Goal: Transaction & Acquisition: Purchase product/service

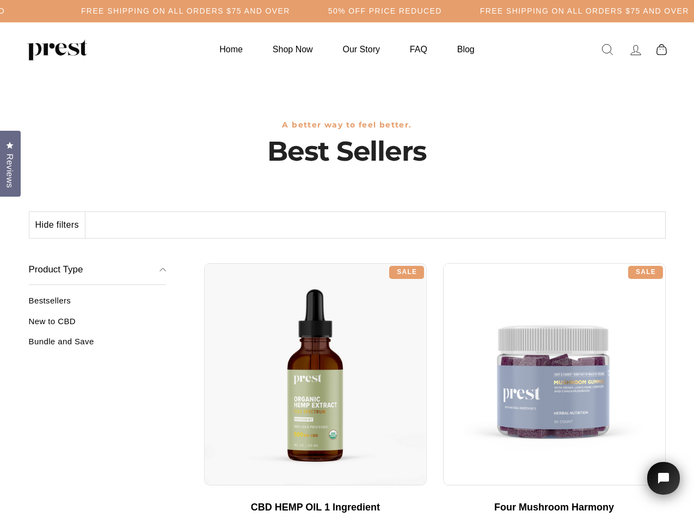
click at [347, 261] on div "**********" at bounding box center [435, 259] width 462 height 8
click at [290, 11] on h5 "Free Shipping on all orders $75 and over" at bounding box center [185, 11] width 209 height 9
click at [58, 225] on button "Hide filters" at bounding box center [57, 225] width 56 height 26
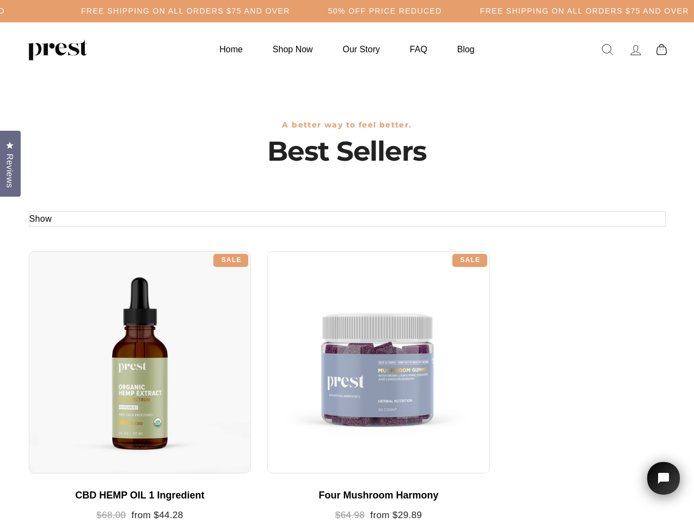
click at [97, 325] on div at bounding box center [140, 362] width 223 height 223
click at [97, 345] on div at bounding box center [140, 362] width 223 height 223
click at [10, 162] on span "Reviews" at bounding box center [10, 171] width 14 height 34
